Goal: Entertainment & Leisure: Consume media (video, audio)

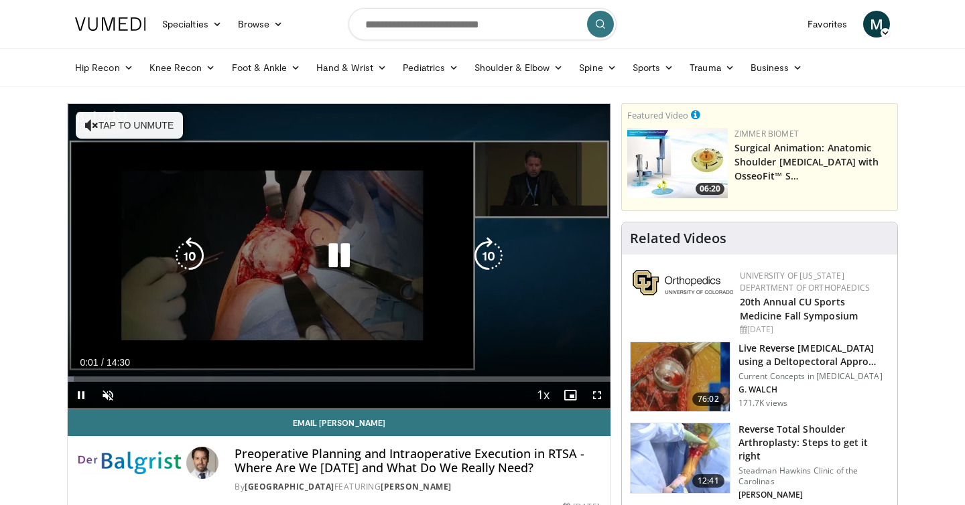
click at [321, 257] on icon "Video Player" at bounding box center [339, 256] width 38 height 38
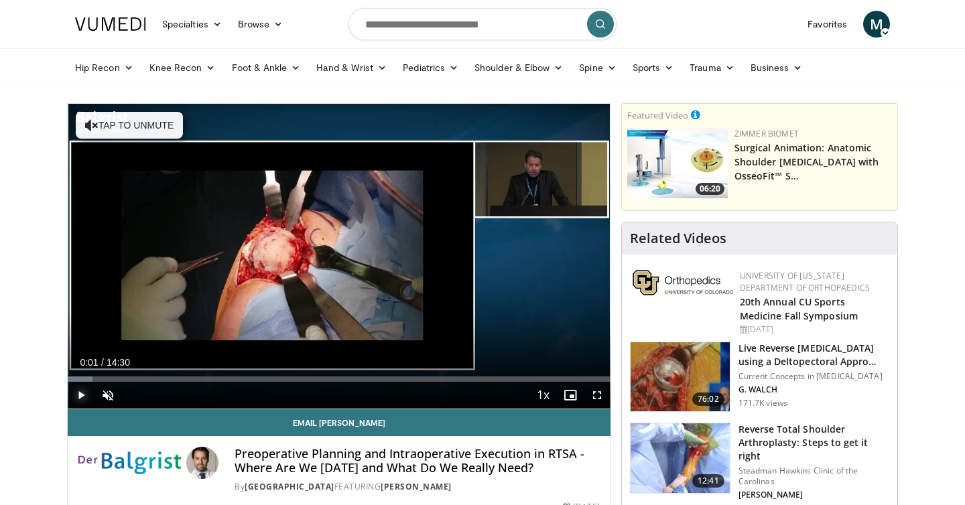
click at [84, 405] on span "Video Player" at bounding box center [81, 395] width 27 height 27
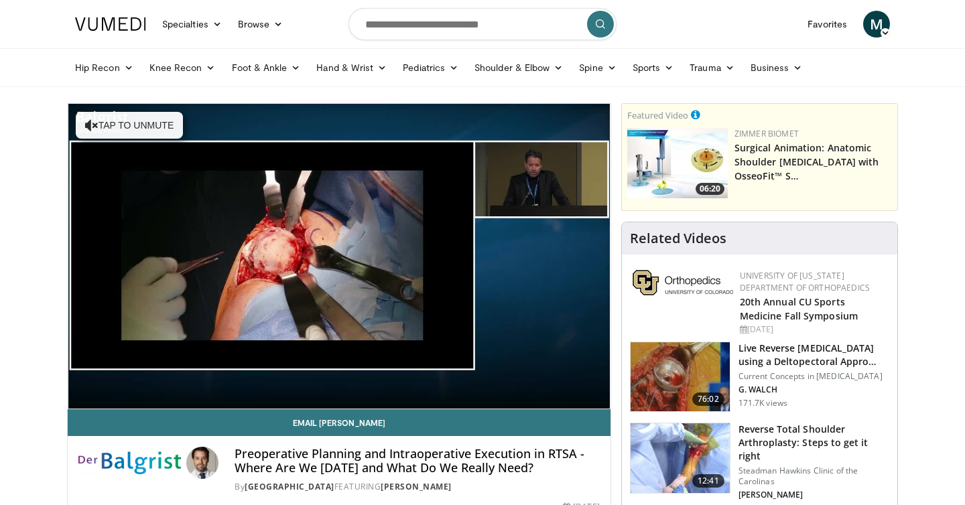
click at [110, 395] on span "Video Player" at bounding box center [107, 395] width 27 height 27
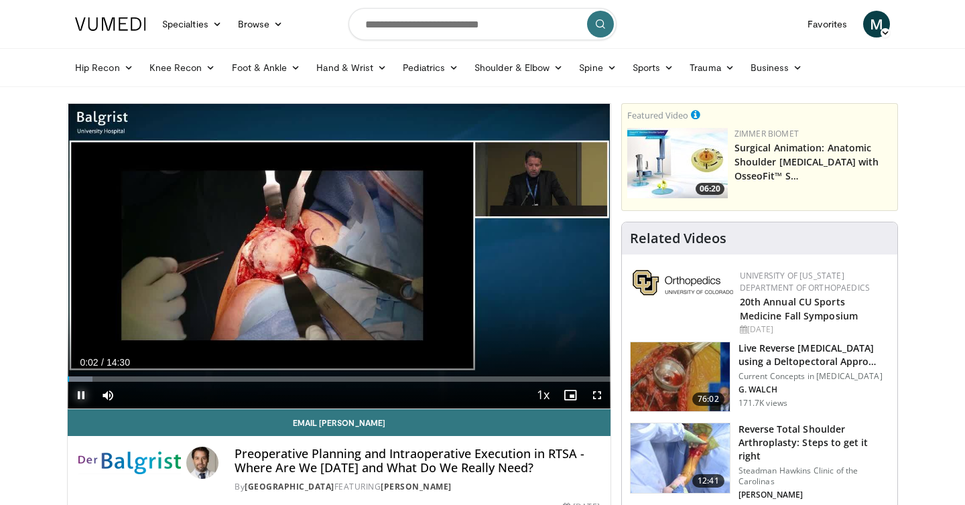
click at [82, 382] on span "Video Player" at bounding box center [81, 395] width 27 height 27
click at [82, 393] on span "Video Player" at bounding box center [81, 395] width 27 height 27
click at [82, 372] on div "Loaded : 4.55% 00:22 00:22" at bounding box center [339, 375] width 543 height 13
click at [113, 379] on div "Progress Bar" at bounding box center [113, 378] width 1 height 5
click at [123, 377] on div "Progress Bar" at bounding box center [123, 378] width 1 height 5
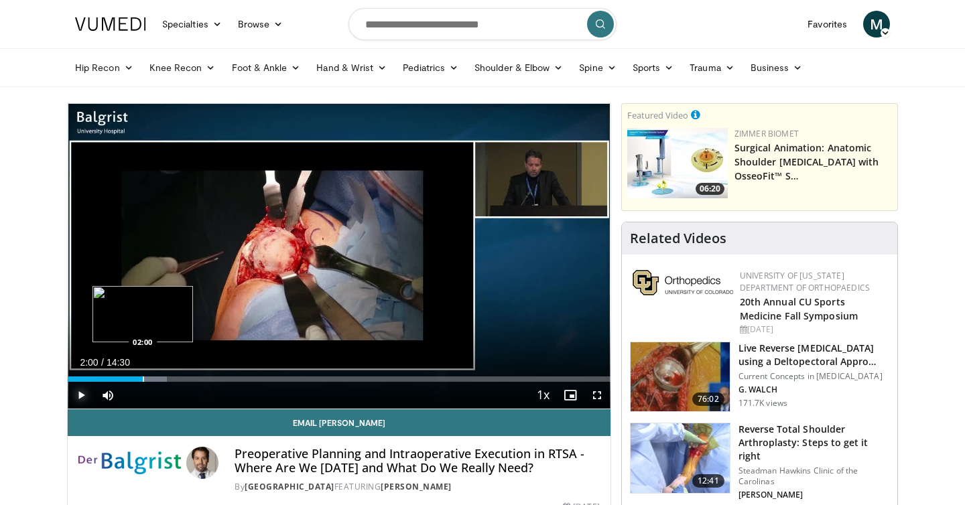
click at [143, 378] on div "Progress Bar" at bounding box center [143, 378] width 1 height 5
click at [151, 379] on div "Progress Bar" at bounding box center [149, 378] width 1 height 5
click at [163, 373] on div "Loaded : 19.37% 02:14 02:23" at bounding box center [339, 375] width 543 height 13
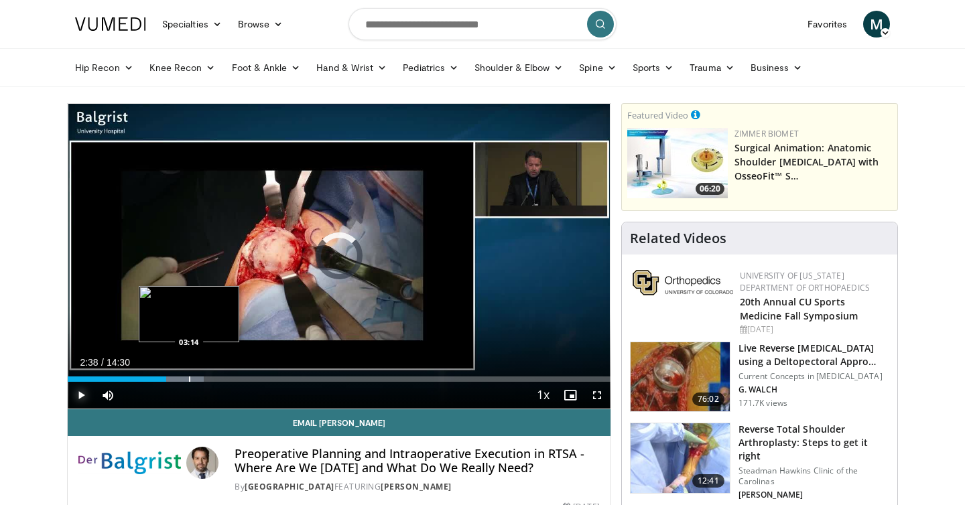
click at [189, 374] on div "Loaded : 25.07% 02:38 03:14" at bounding box center [339, 375] width 543 height 13
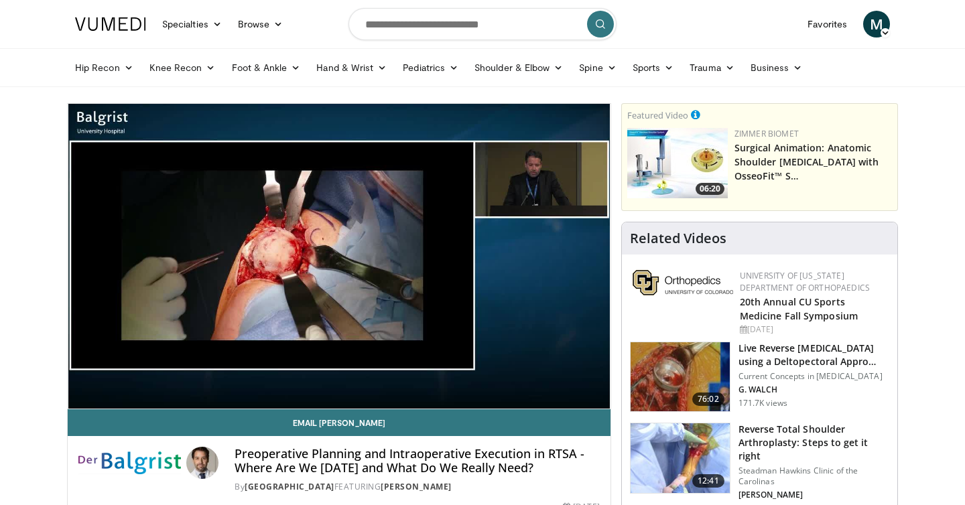
click at [204, 374] on div "10 seconds Tap to unmute" at bounding box center [339, 256] width 543 height 305
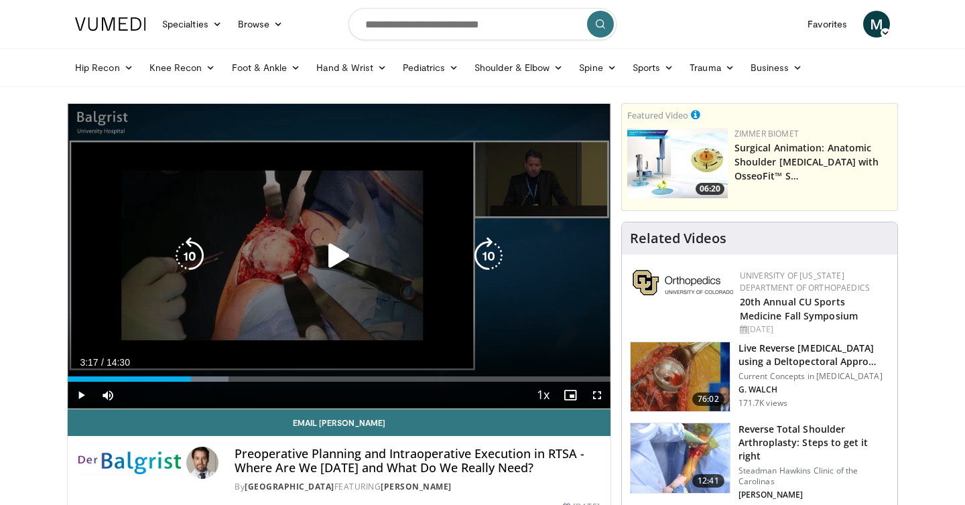
click at [208, 331] on div "10 seconds Tap to unmute" at bounding box center [339, 256] width 543 height 305
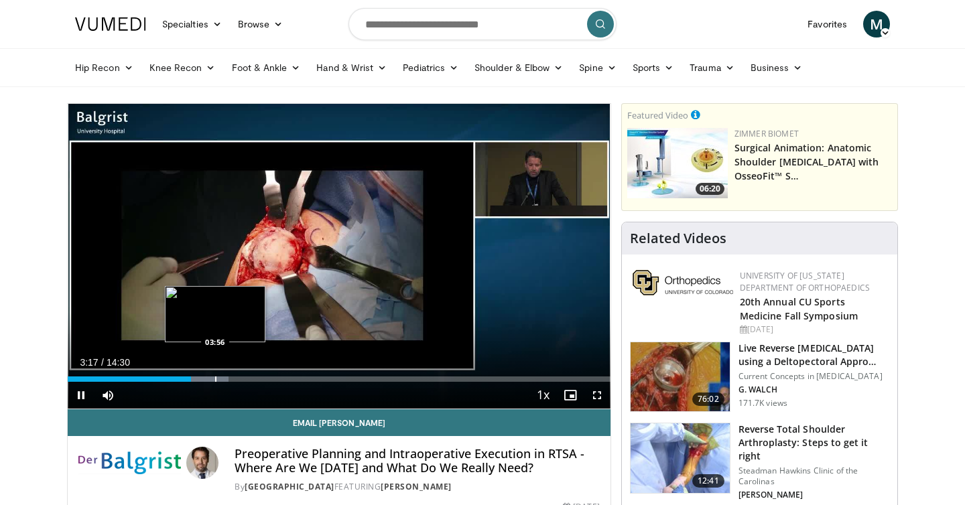
click at [218, 371] on div "Loaded : 29.63% 03:18 03:56" at bounding box center [339, 375] width 543 height 13
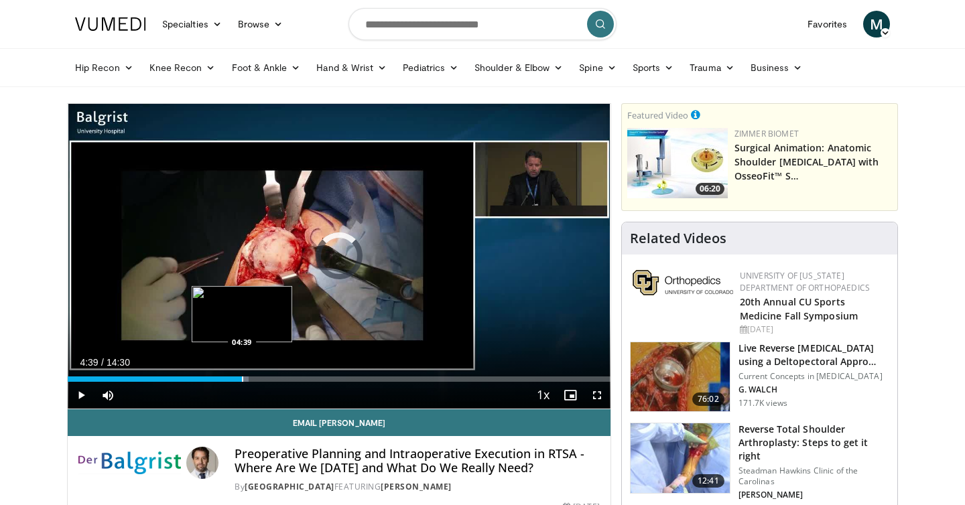
click at [242, 379] on div "Progress Bar" at bounding box center [242, 378] width 1 height 5
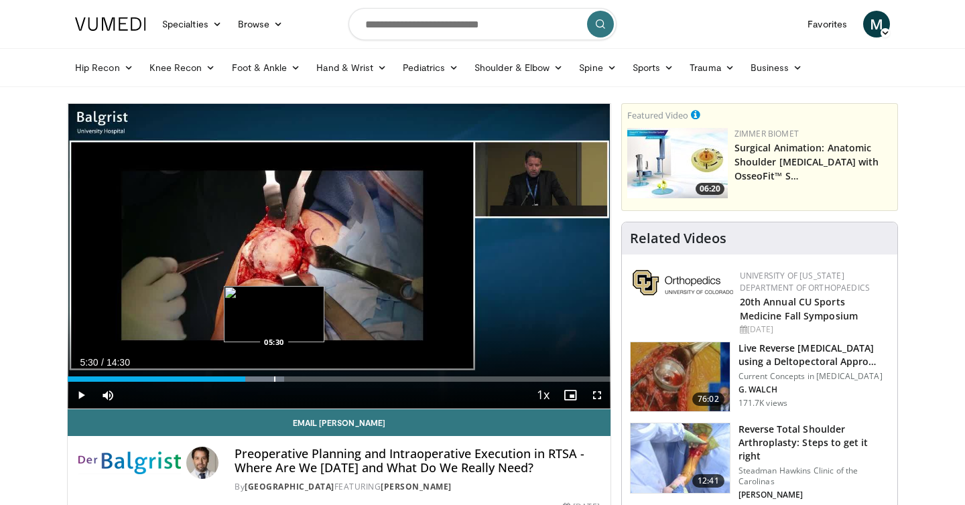
click at [274, 381] on div "Progress Bar" at bounding box center [274, 378] width 1 height 5
click at [289, 375] on div "Loaded : 41.37% 05:54 05:54" at bounding box center [339, 375] width 543 height 13
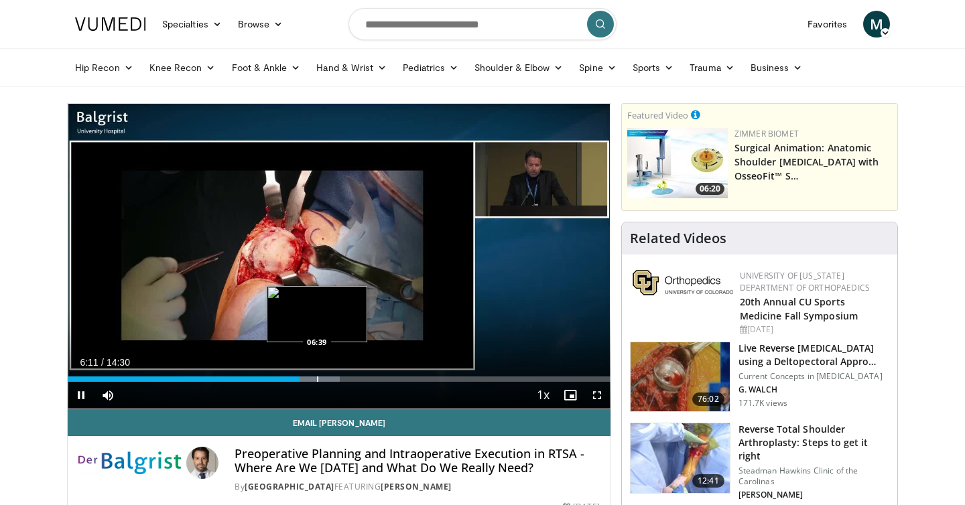
click at [317, 375] on div "Loaded : 50.15% 06:11 06:39" at bounding box center [339, 375] width 543 height 13
click at [325, 376] on div "Progress Bar" at bounding box center [325, 378] width 1 height 5
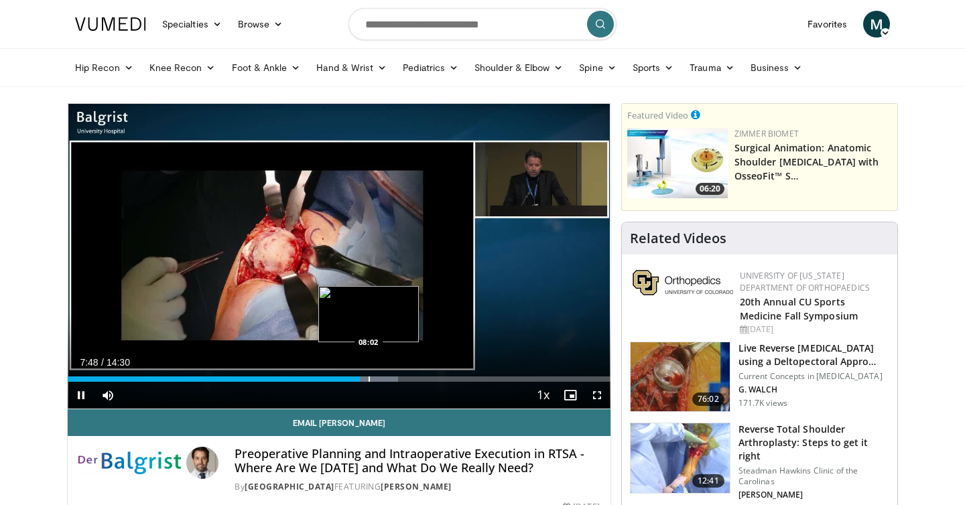
click at [368, 378] on div "Progress Bar" at bounding box center [368, 378] width 1 height 5
click at [414, 381] on div "Progress Bar" at bounding box center [414, 378] width 1 height 5
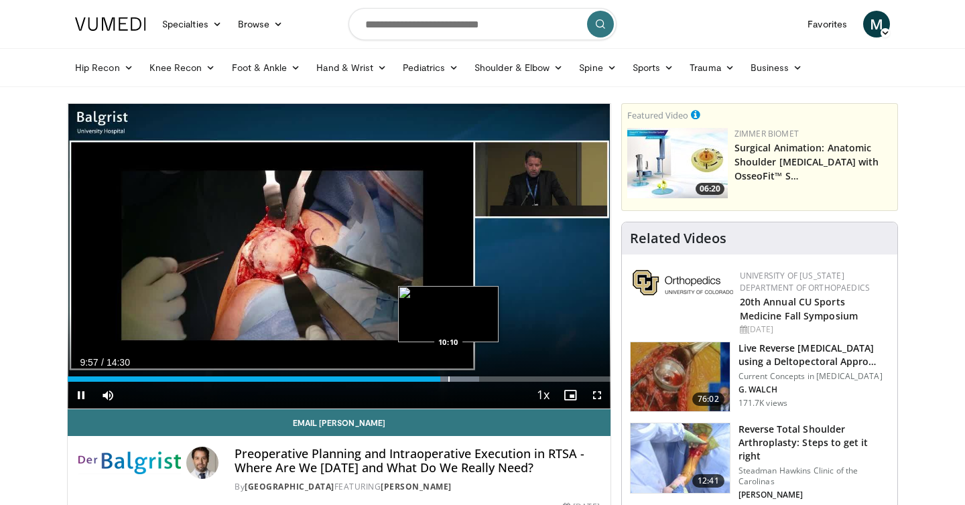
click at [448, 380] on div "Progress Bar" at bounding box center [448, 378] width 1 height 5
click at [451, 380] on div "Progress Bar" at bounding box center [451, 378] width 1 height 5
click at [459, 380] on div "Progress Bar" at bounding box center [459, 378] width 1 height 5
click at [474, 380] on div "Progress Bar" at bounding box center [474, 378] width 1 height 5
click at [482, 379] on div "Progress Bar" at bounding box center [481, 378] width 1 height 5
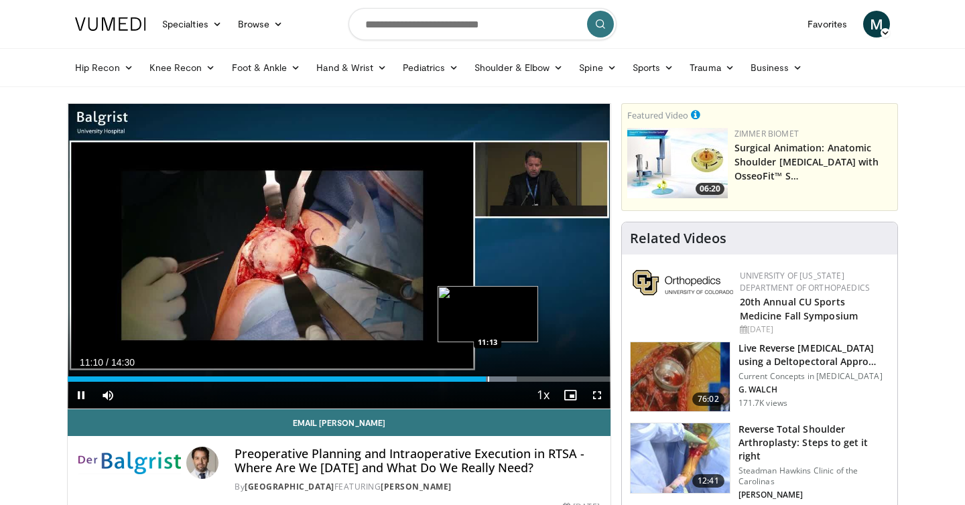
click at [488, 381] on div "Progress Bar" at bounding box center [488, 378] width 1 height 5
click at [497, 381] on div "Progress Bar" at bounding box center [497, 378] width 1 height 5
click at [514, 381] on div "Progress Bar" at bounding box center [514, 378] width 1 height 5
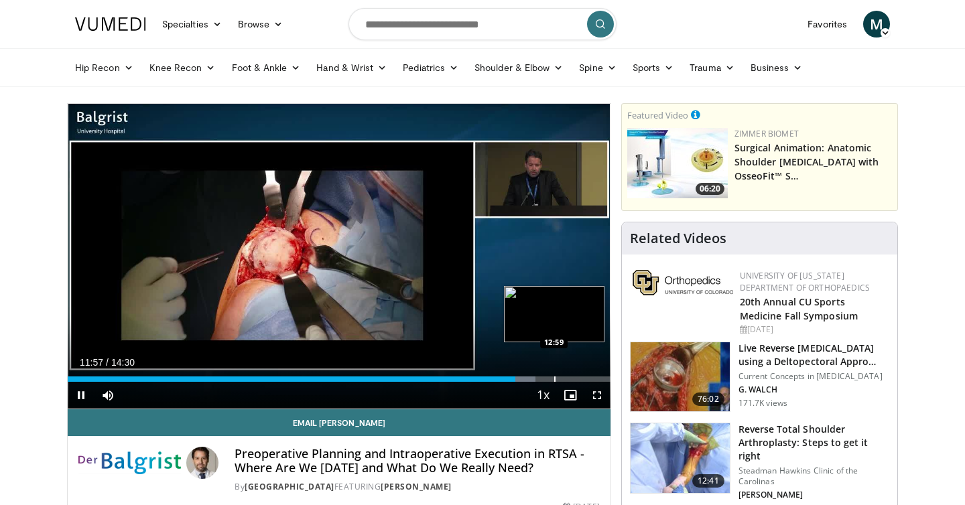
click at [553, 376] on div "Loaded : 86.19% 11:57 12:59" at bounding box center [339, 375] width 543 height 13
click at [571, 379] on div "Progress Bar" at bounding box center [571, 378] width 1 height 5
click at [595, 377] on div "Progress Bar" at bounding box center [595, 378] width 1 height 5
